Goal: Use online tool/utility: Utilize a website feature to perform a specific function

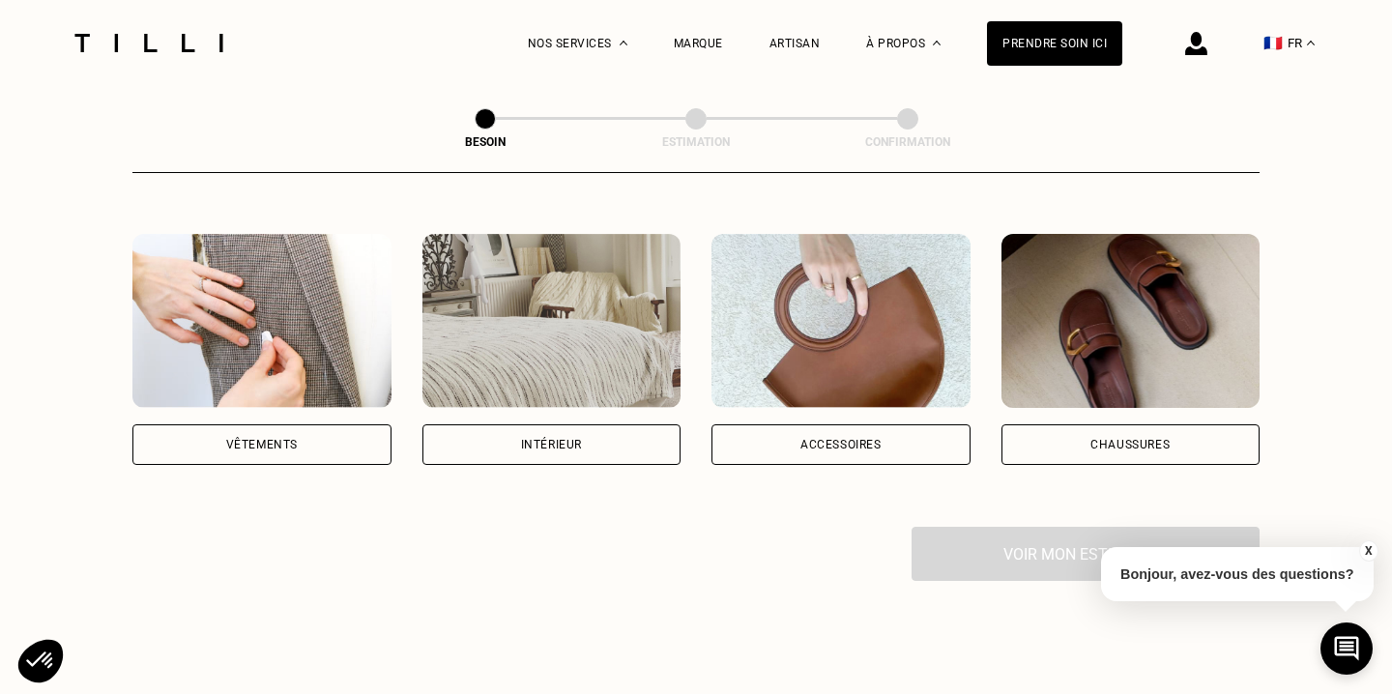
scroll to position [344, 0]
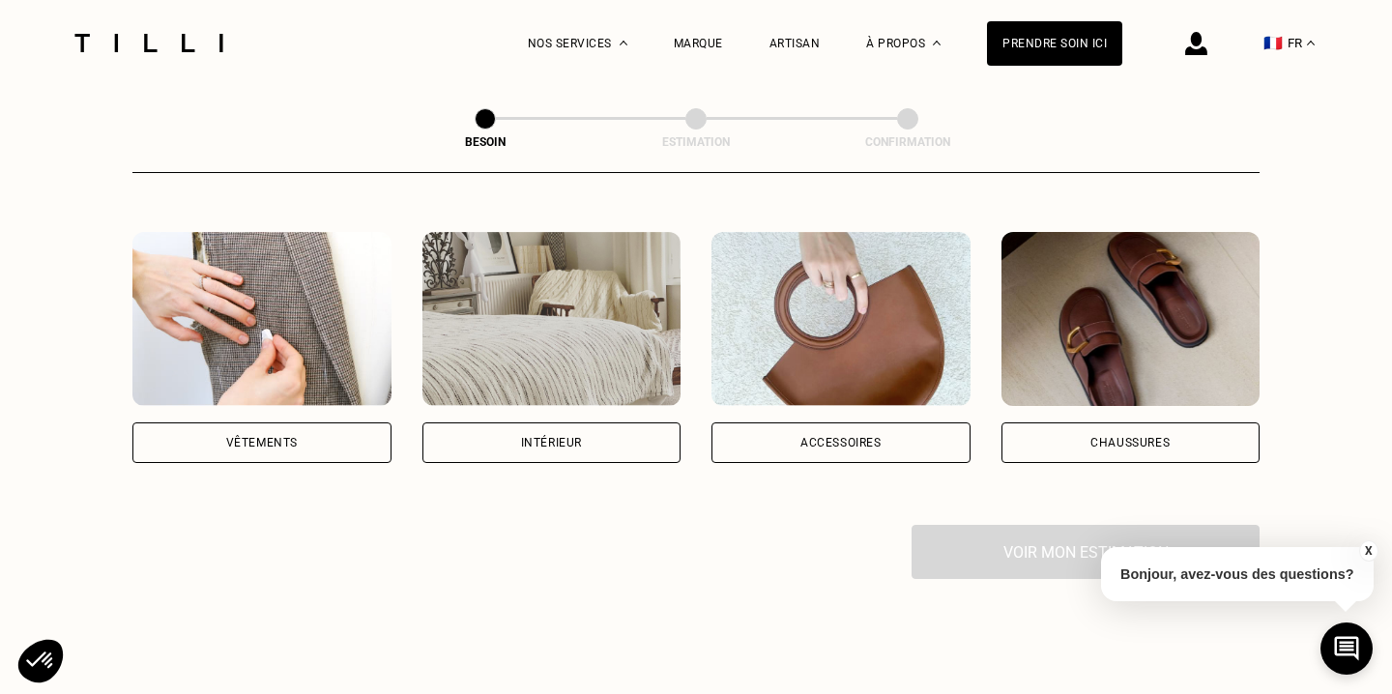
click at [287, 342] on img at bounding box center [261, 319] width 259 height 174
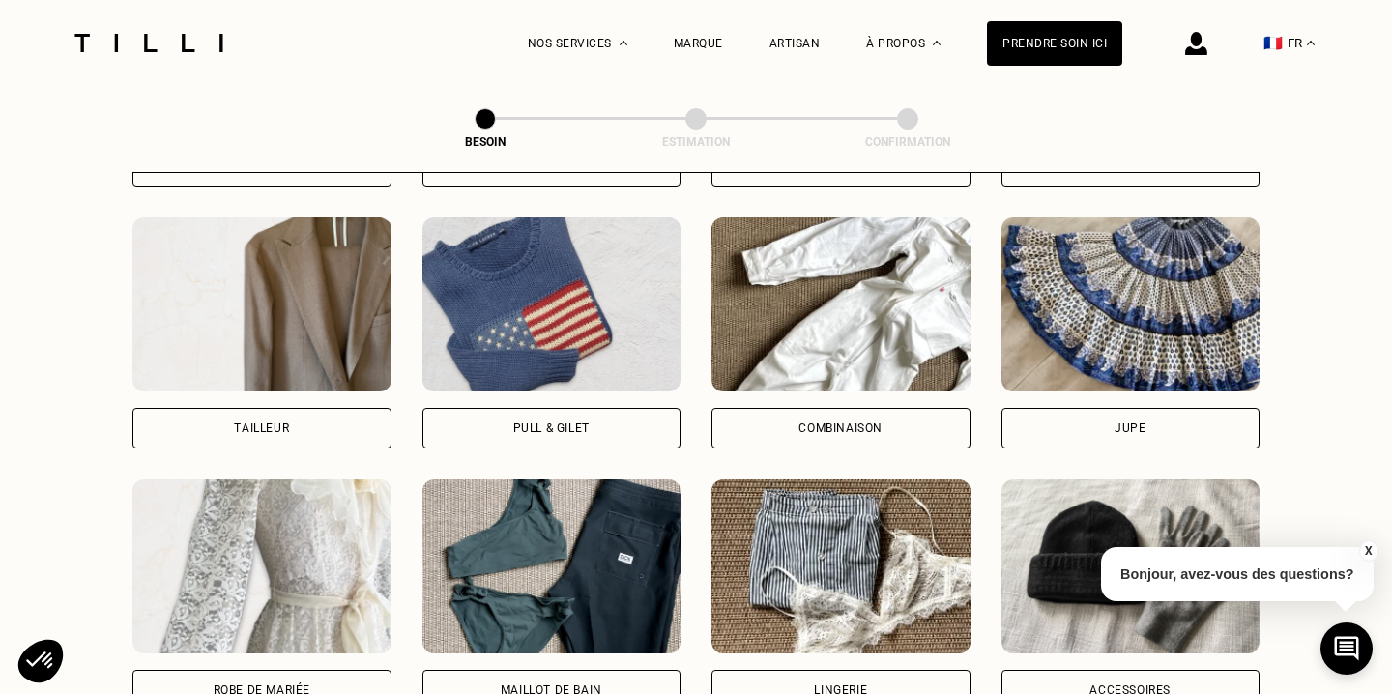
scroll to position [1103, 0]
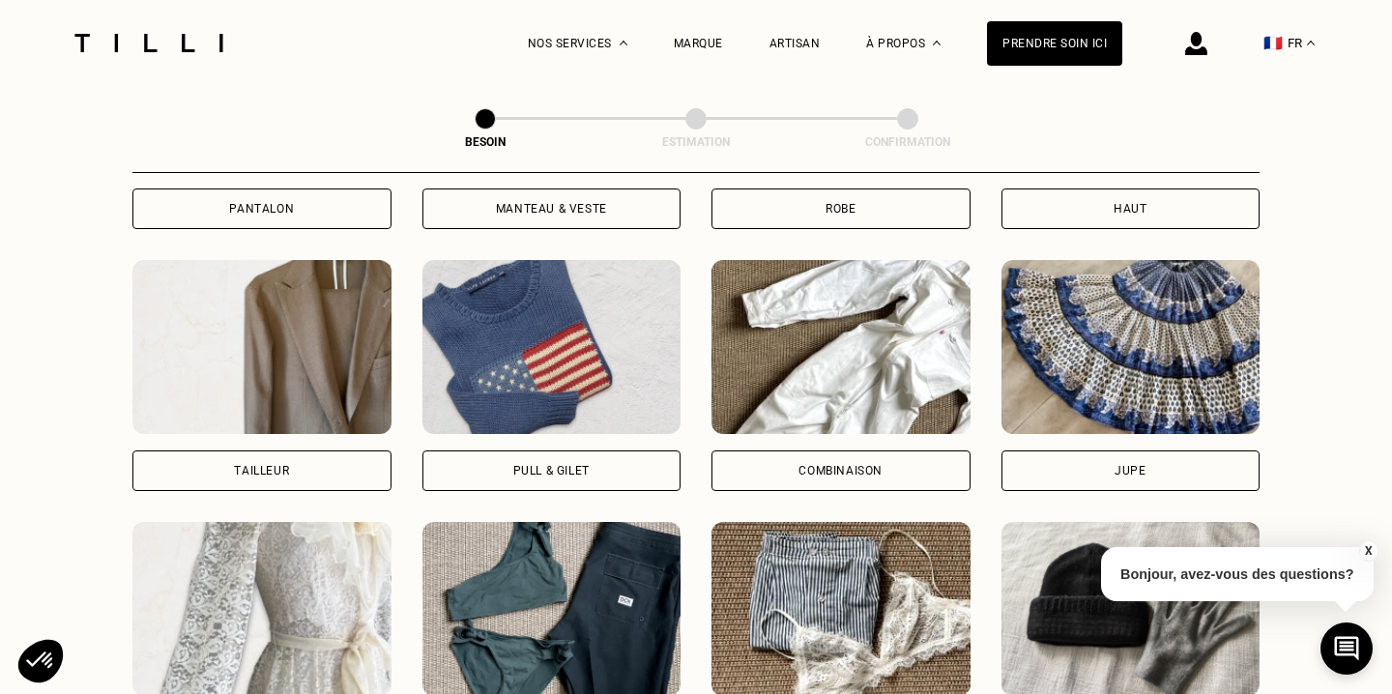
click at [320, 298] on img at bounding box center [261, 347] width 259 height 174
select select "FR"
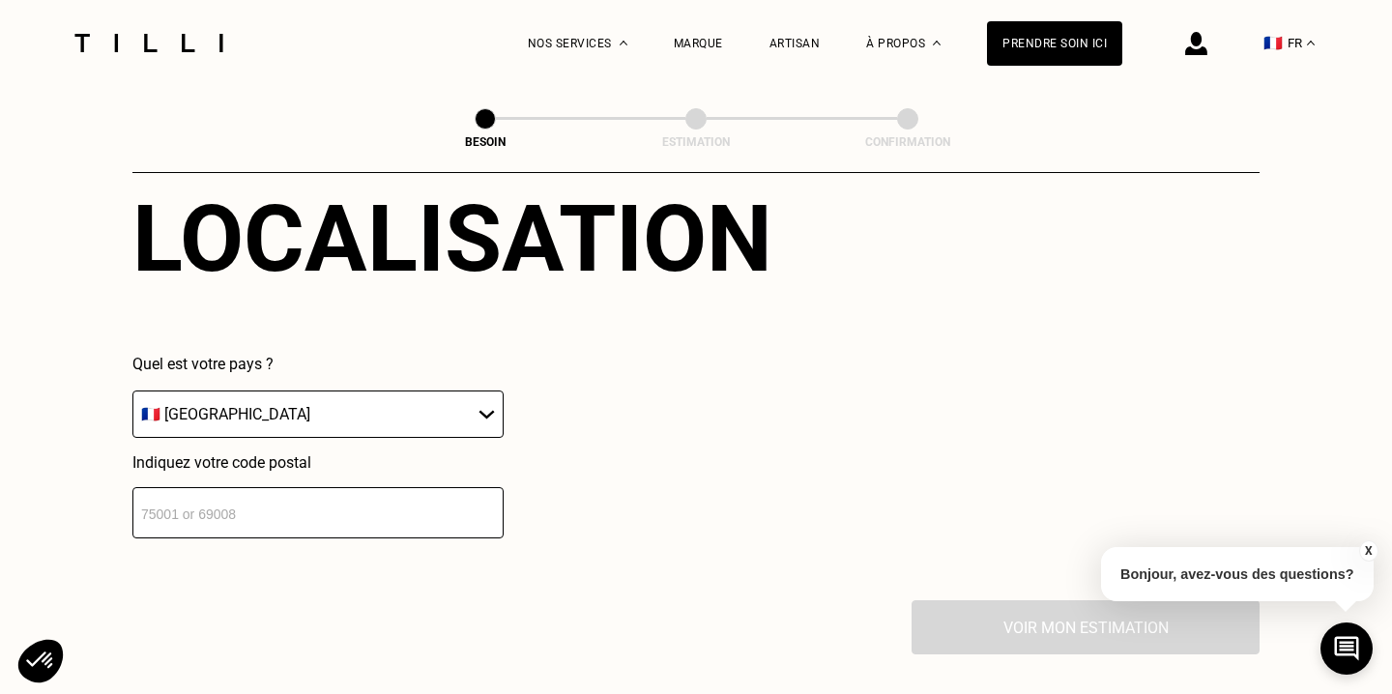
scroll to position [1838, 0]
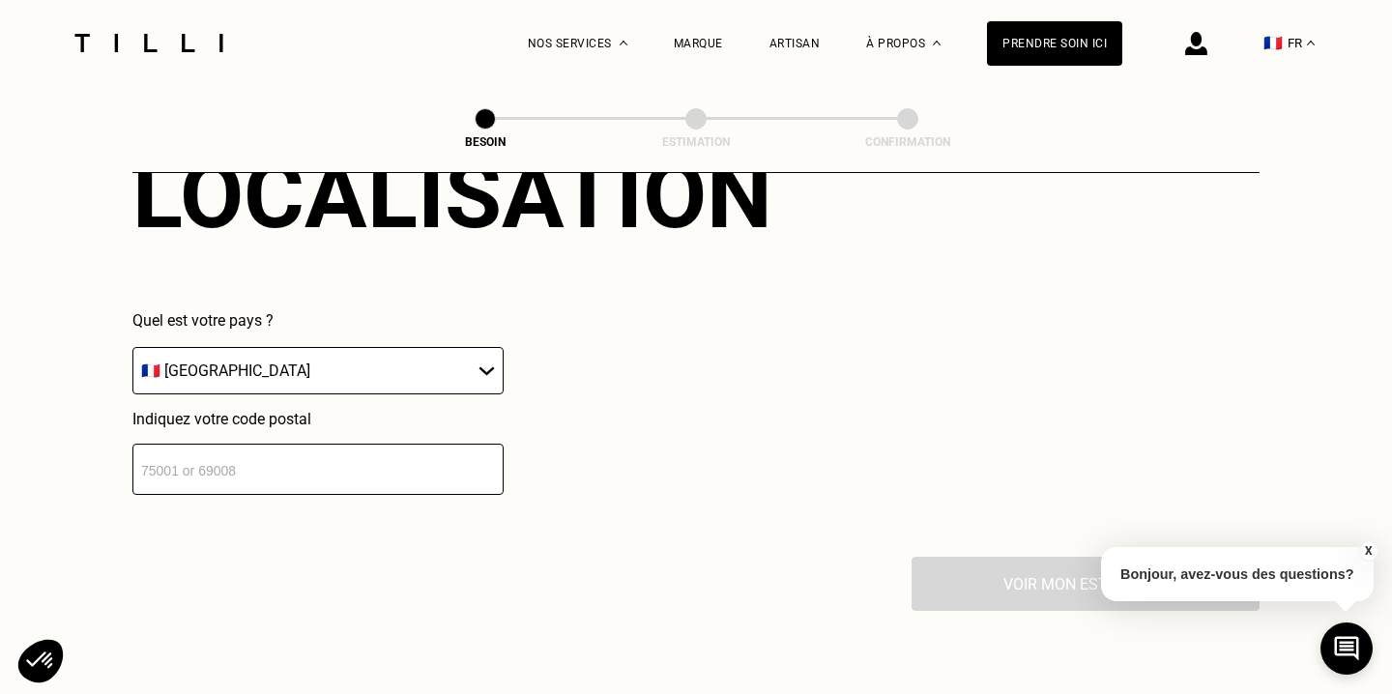
click at [329, 418] on div "Indiquez votre code postal" at bounding box center [317, 452] width 371 height 85
click at [319, 444] on input "number" at bounding box center [317, 469] width 371 height 51
type input "94360"
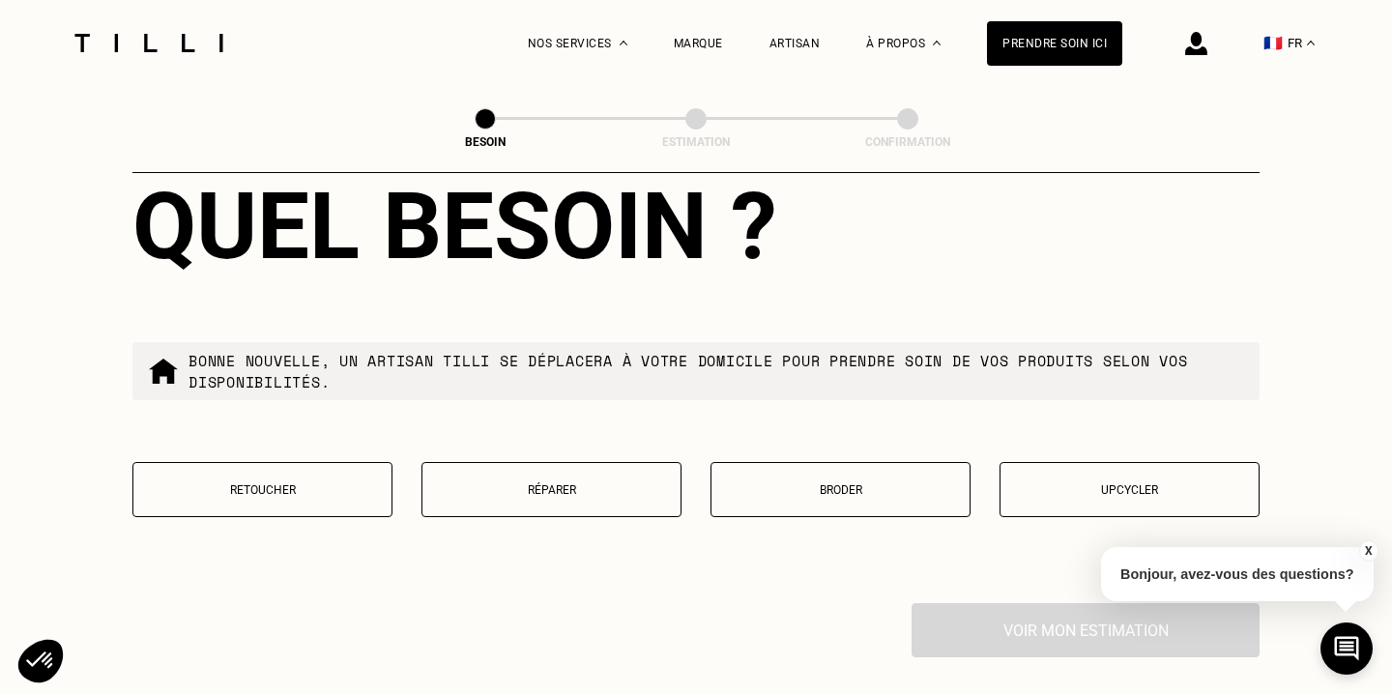
scroll to position [2280, 0]
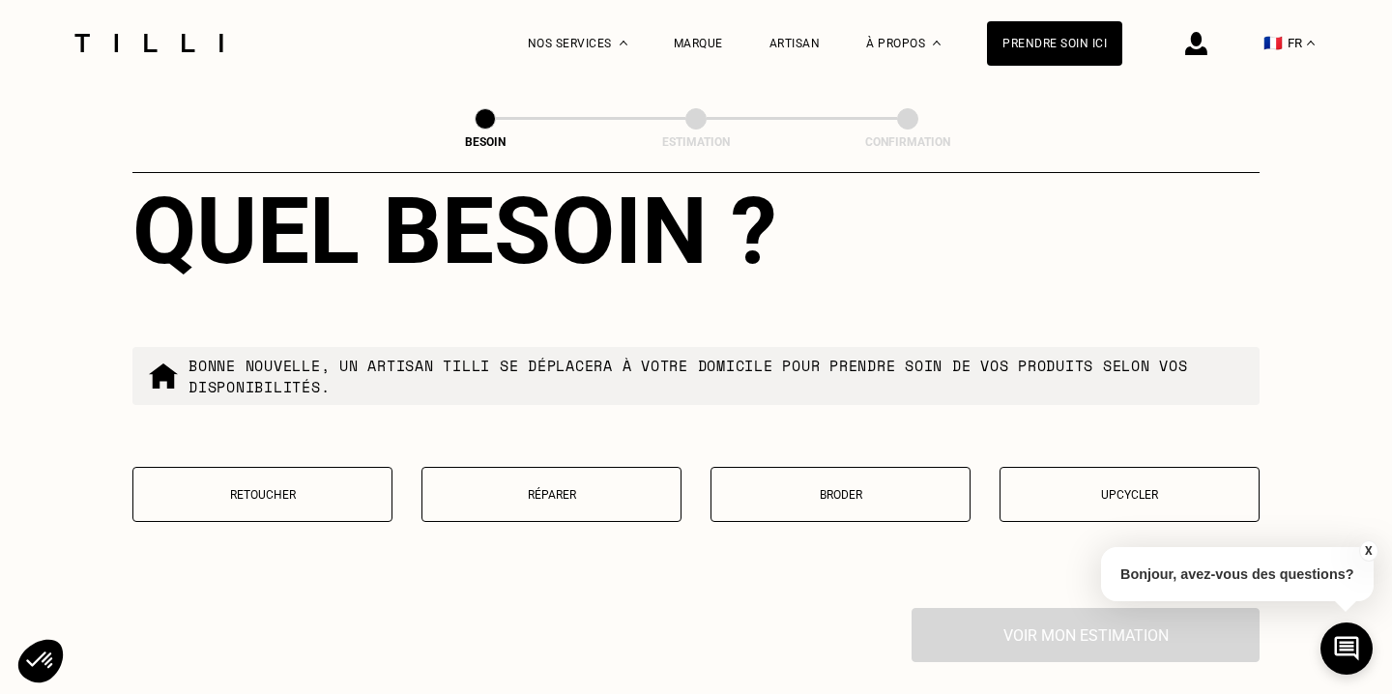
click at [506, 488] on p "Réparer" at bounding box center [551, 495] width 239 height 14
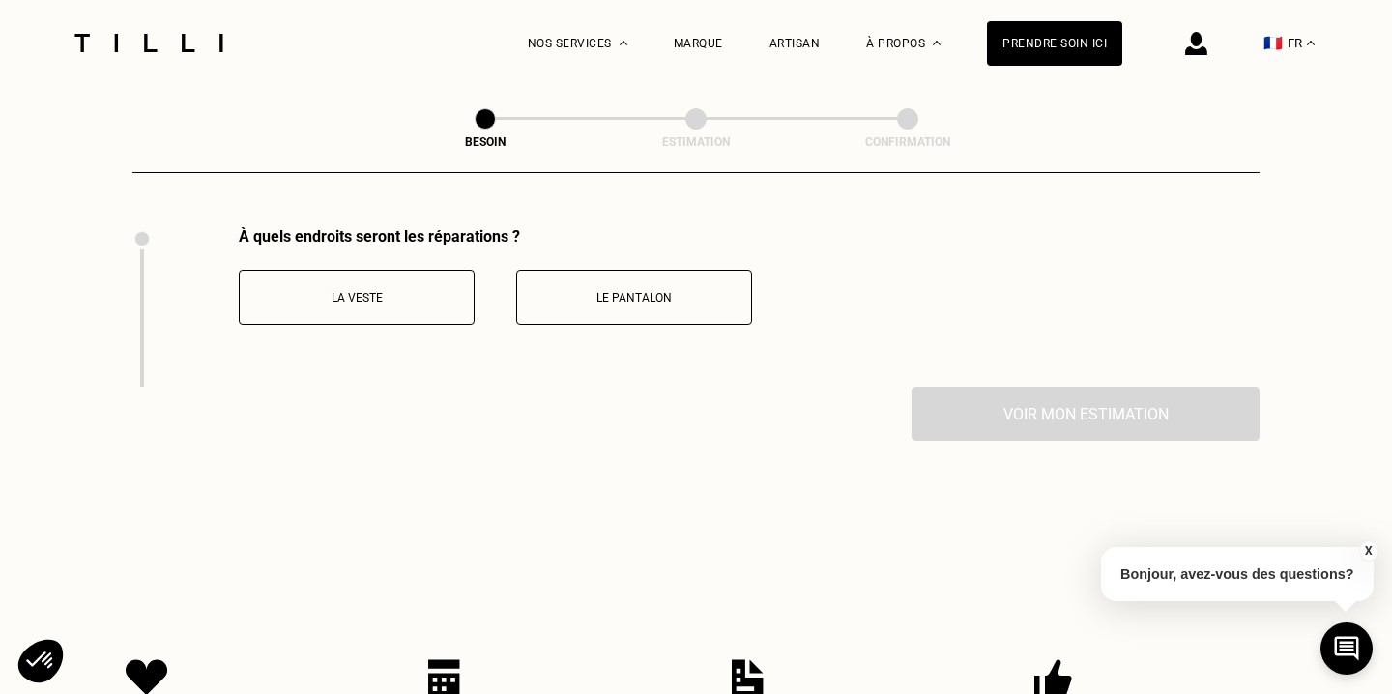
scroll to position [2662, 0]
click at [388, 285] on button "La veste" at bounding box center [357, 296] width 236 height 55
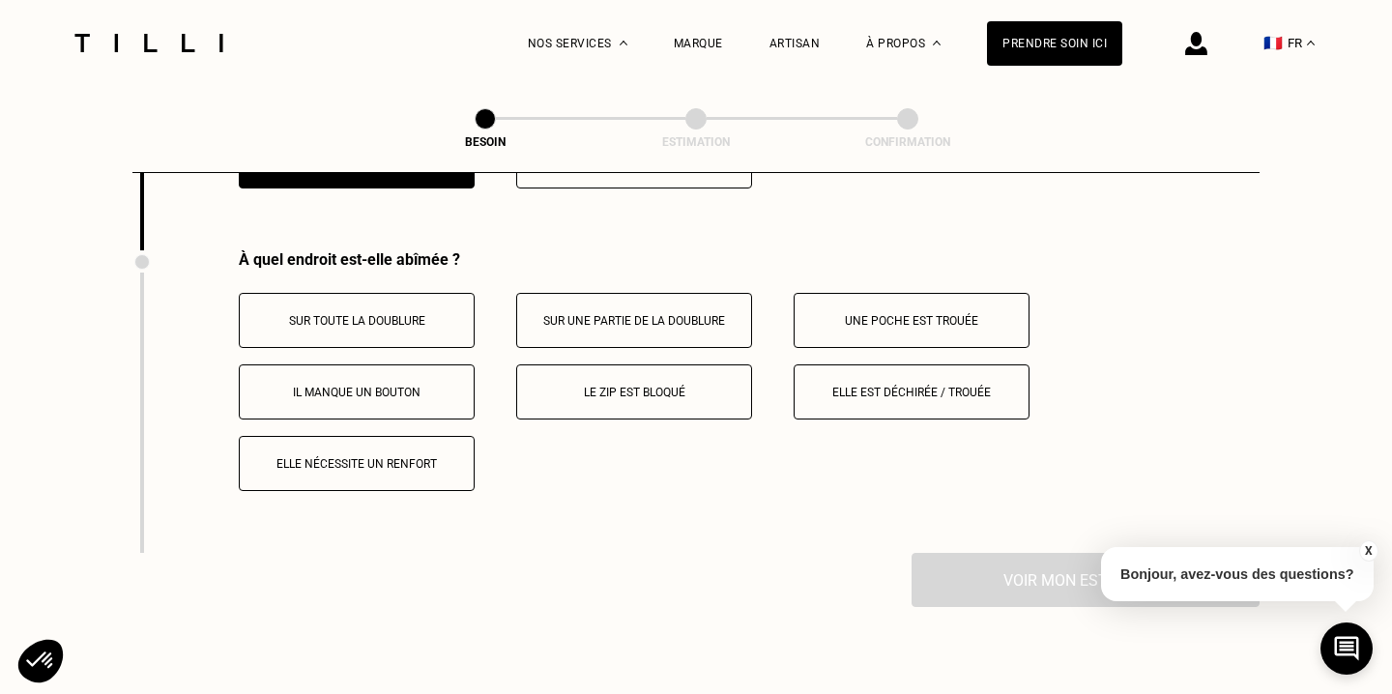
scroll to position [2809, 0]
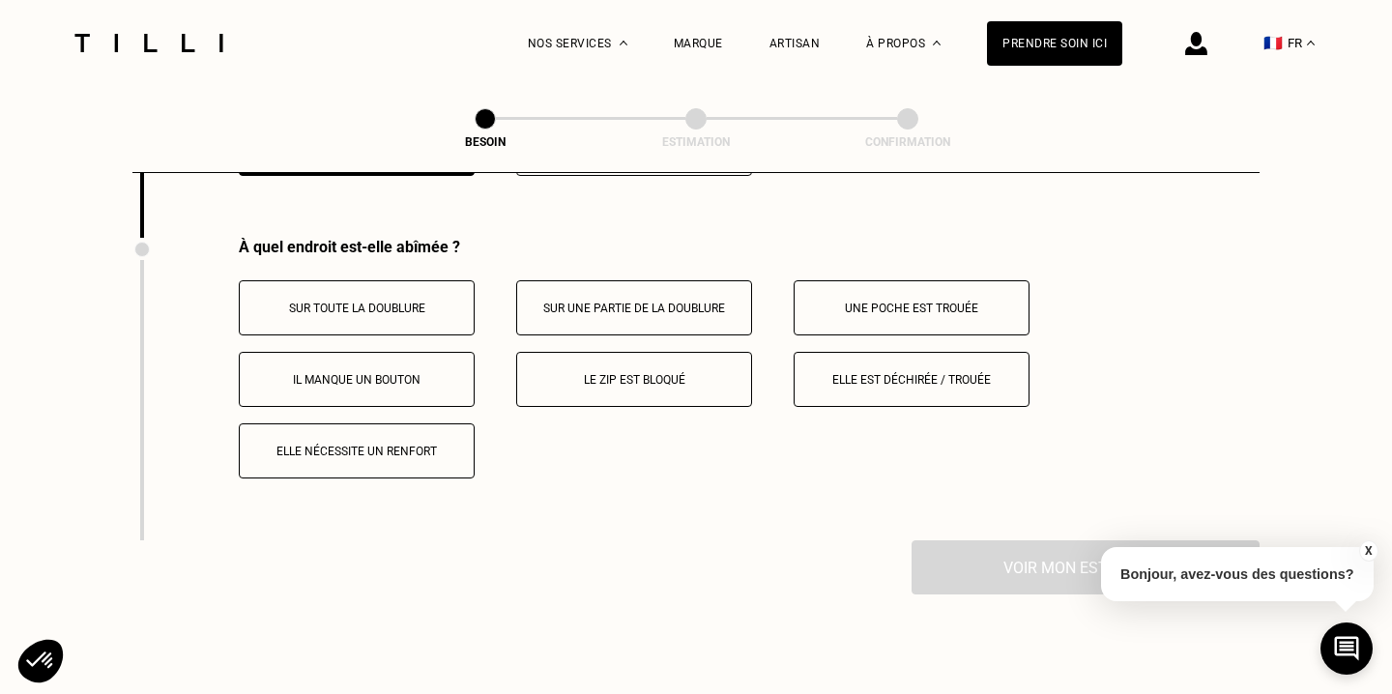
click at [839, 352] on button "Elle est déchirée / trouée" at bounding box center [911, 379] width 236 height 55
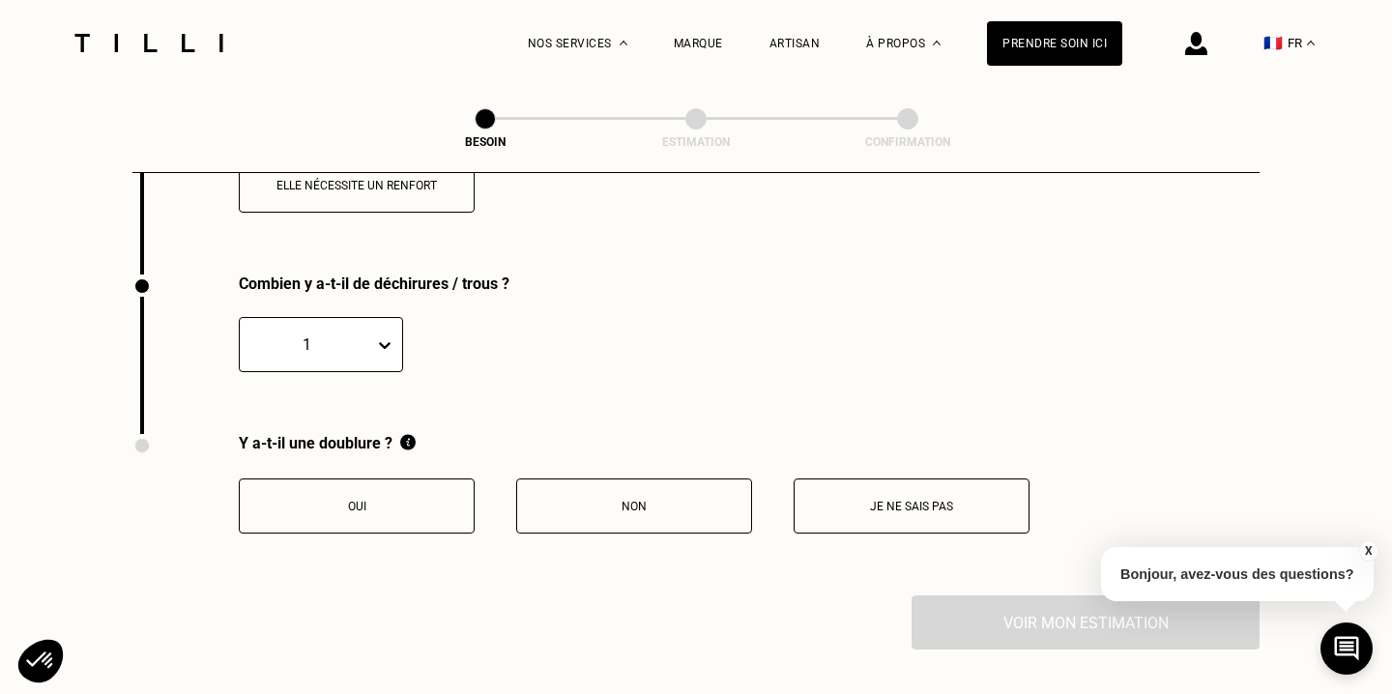
scroll to position [3112, 0]
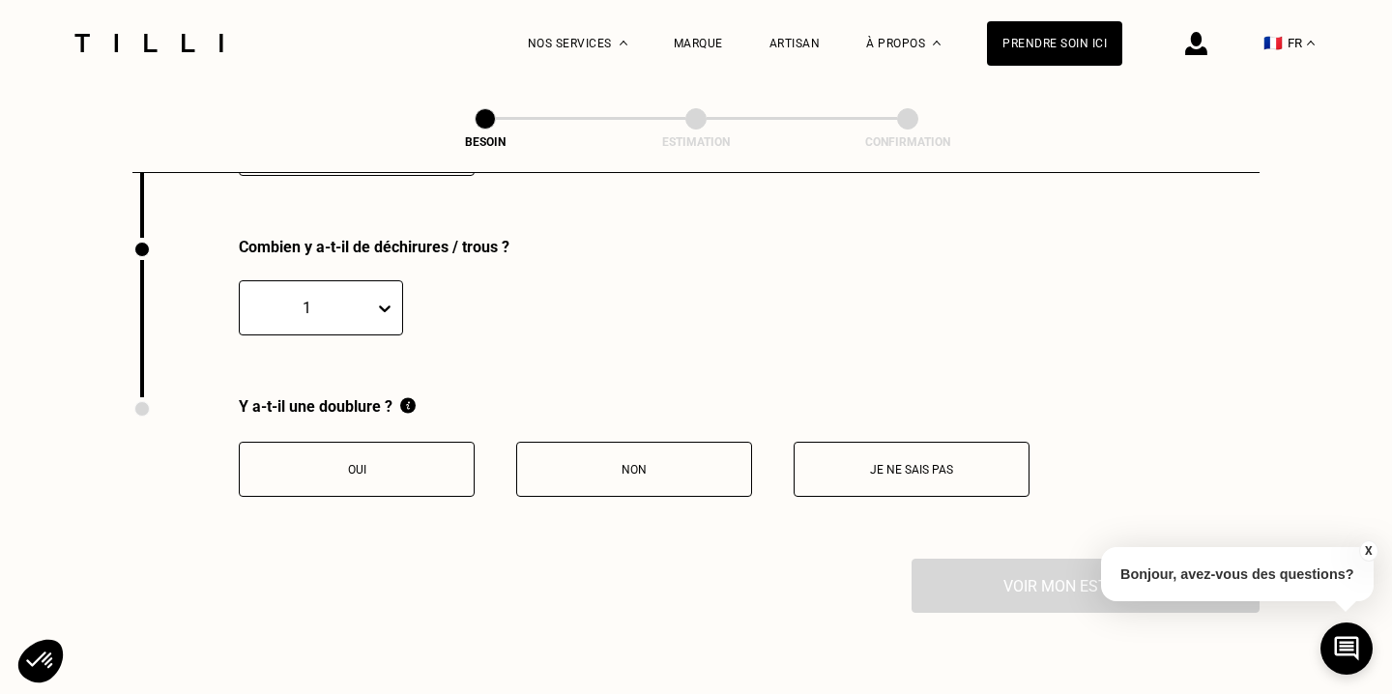
click at [806, 463] on p "Je ne sais pas" at bounding box center [911, 470] width 215 height 14
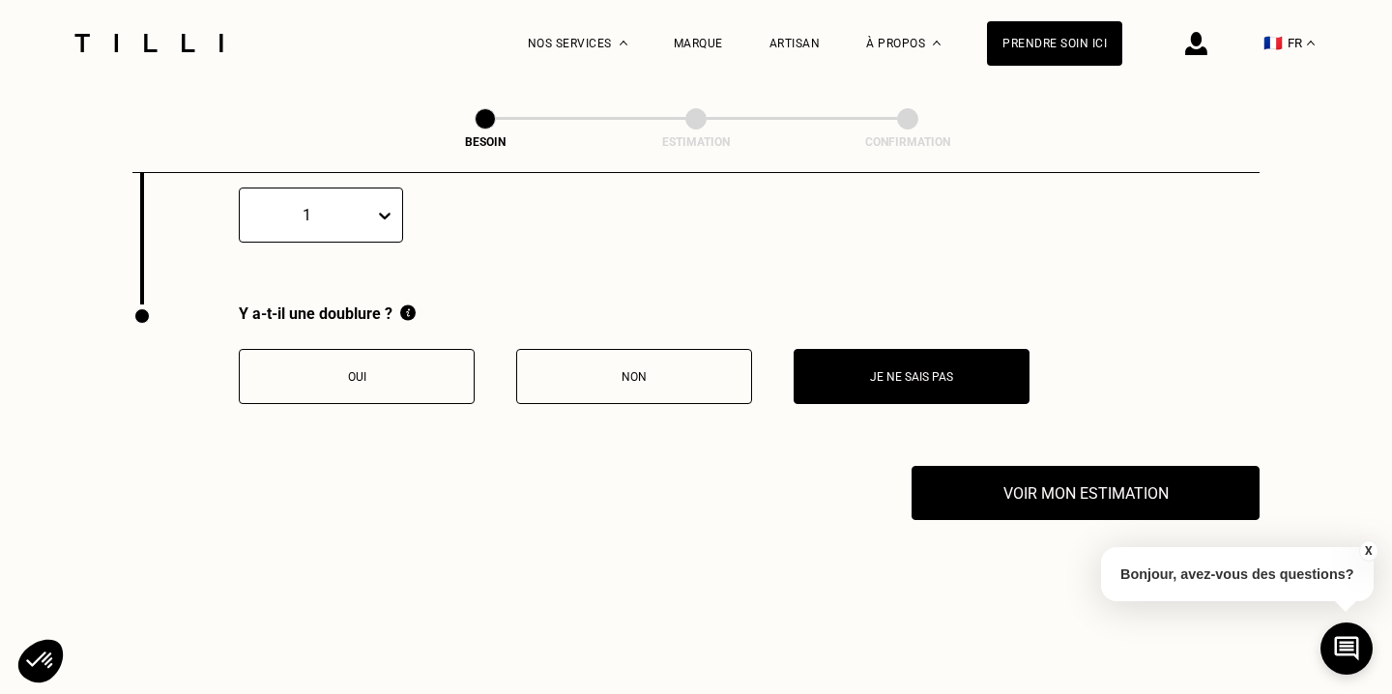
scroll to position [3209, 0]
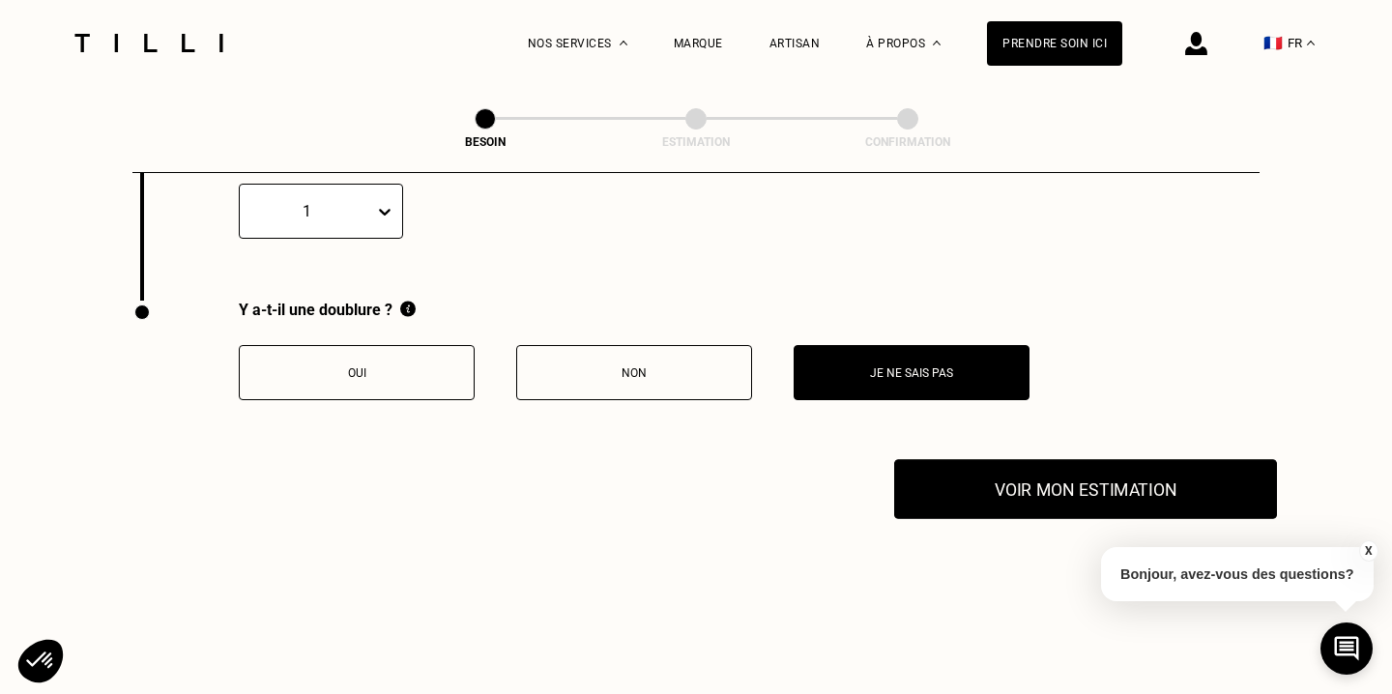
click at [1011, 464] on button "Voir mon estimation" at bounding box center [1085, 489] width 383 height 60
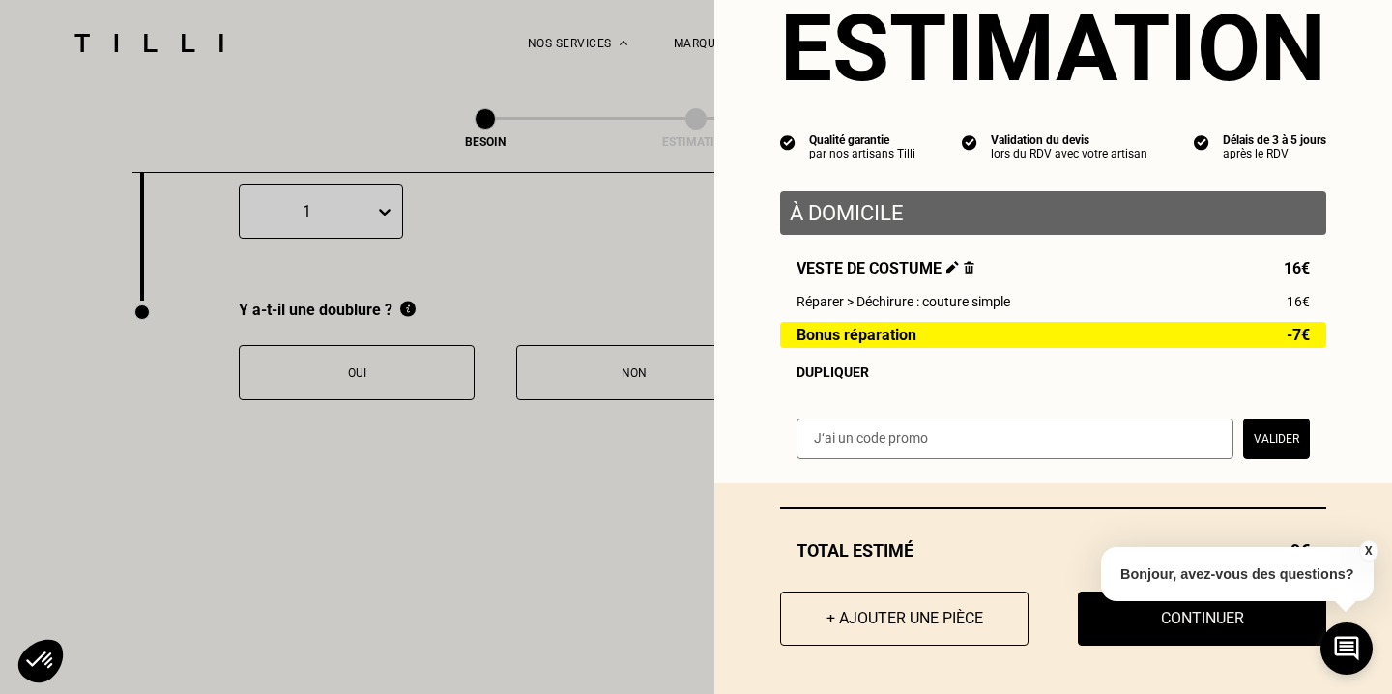
scroll to position [0, 0]
